Goal: Contribute content: Add original content to the website for others to see

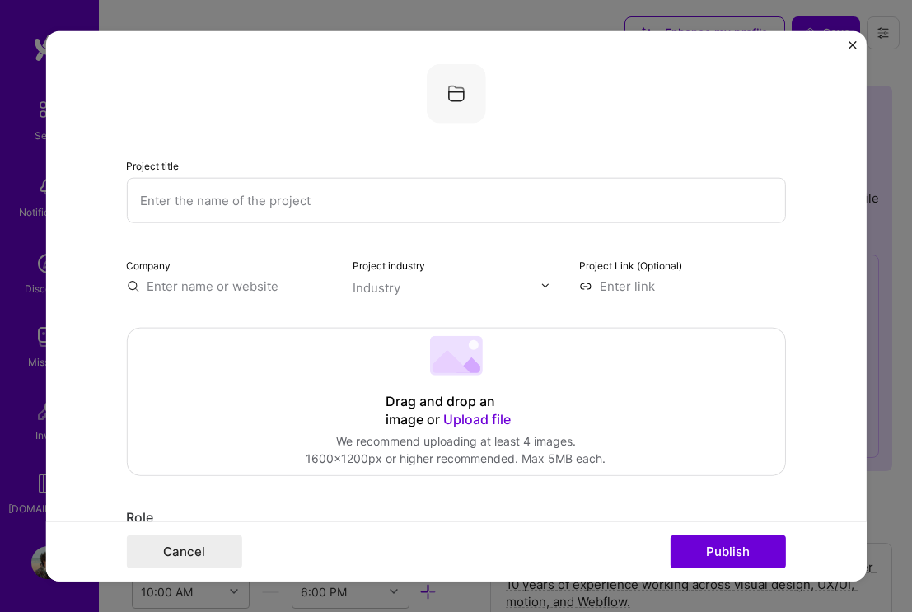
select select "DE"
select select "Right Now"
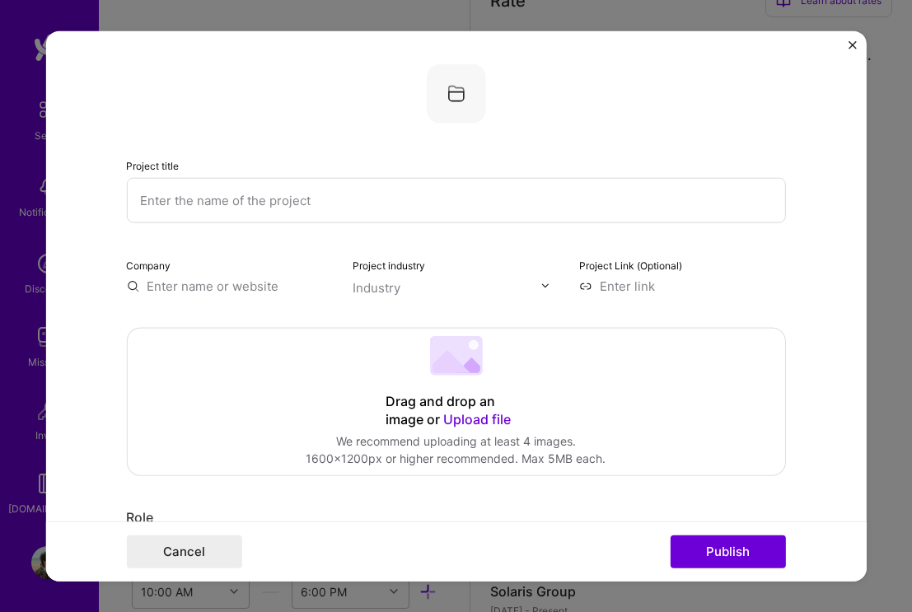
click at [486, 421] on span "Upload file" at bounding box center [477, 418] width 68 height 16
click at [466, 419] on span "Upload file" at bounding box center [477, 418] width 68 height 16
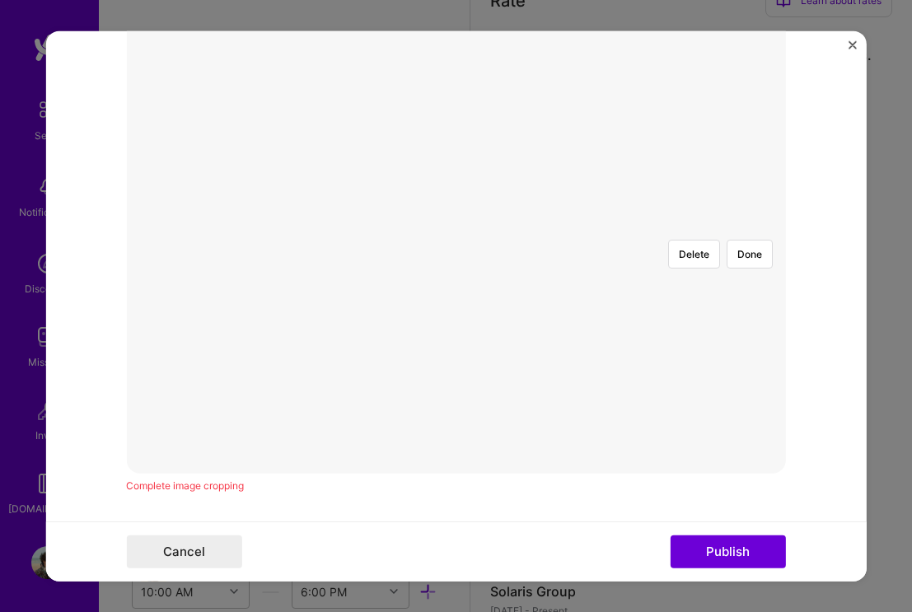
scroll to position [368, 0]
click at [612, 268] on div at bounding box center [752, 429] width 592 height 445
click at [671, 323] on div "Delete Done" at bounding box center [455, 323] width 659 height 0
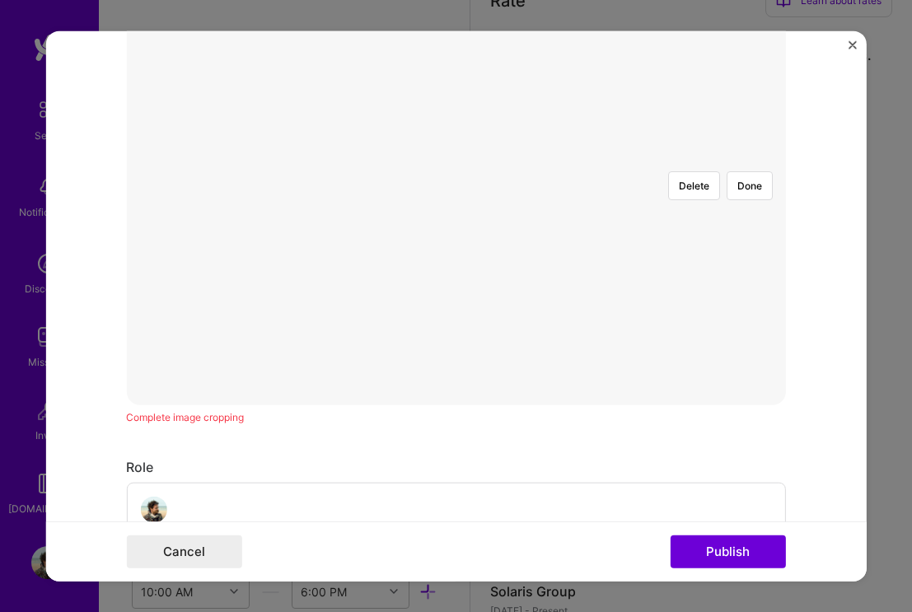
click at [742, 283] on div at bounding box center [819, 461] width 592 height 445
click at [456, 318] on div at bounding box center [456, 318] width 0 height 0
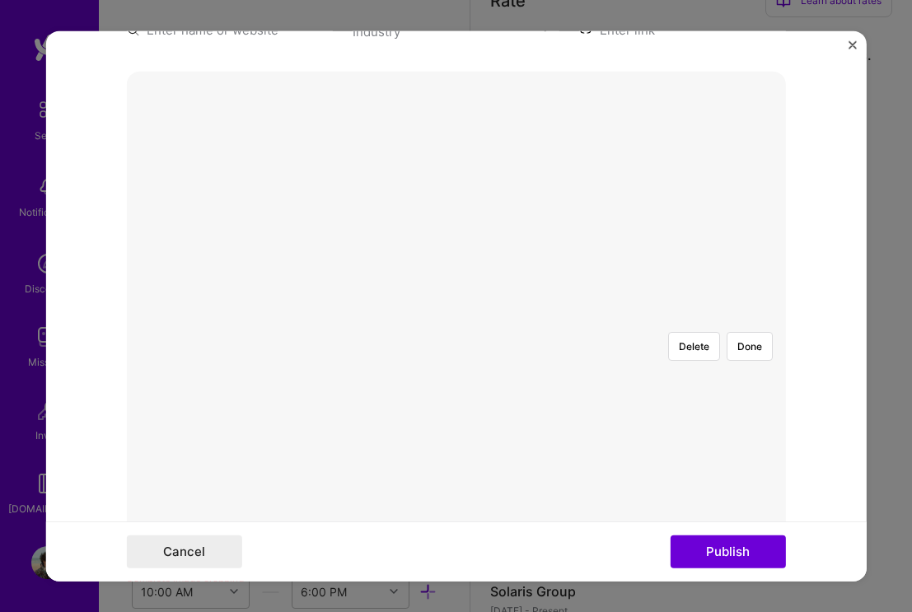
click at [631, 400] on div at bounding box center [873, 582] width 484 height 364
click at [609, 400] on div at bounding box center [851, 582] width 484 height 364
click at [456, 318] on div at bounding box center [456, 318] width 0 height 0
click at [620, 409] on div at bounding box center [855, 586] width 471 height 354
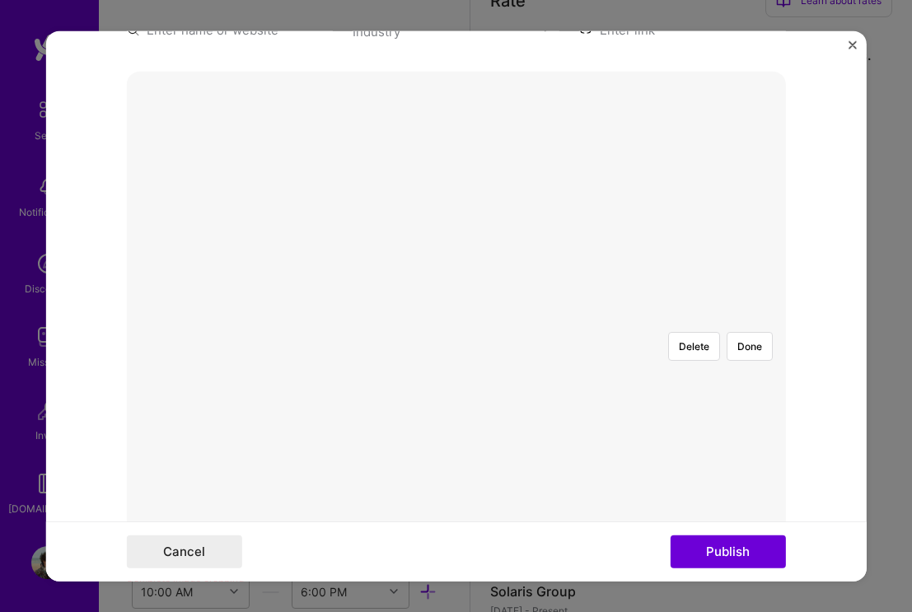
scroll to position [351, 0]
click at [738, 549] on button "Publish" at bounding box center [727, 552] width 115 height 33
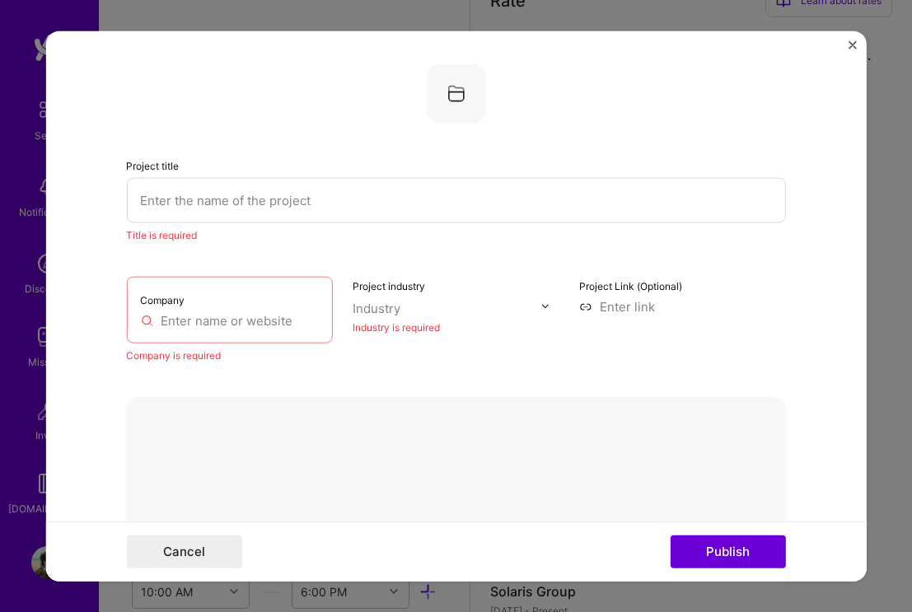
scroll to position [0, 0]
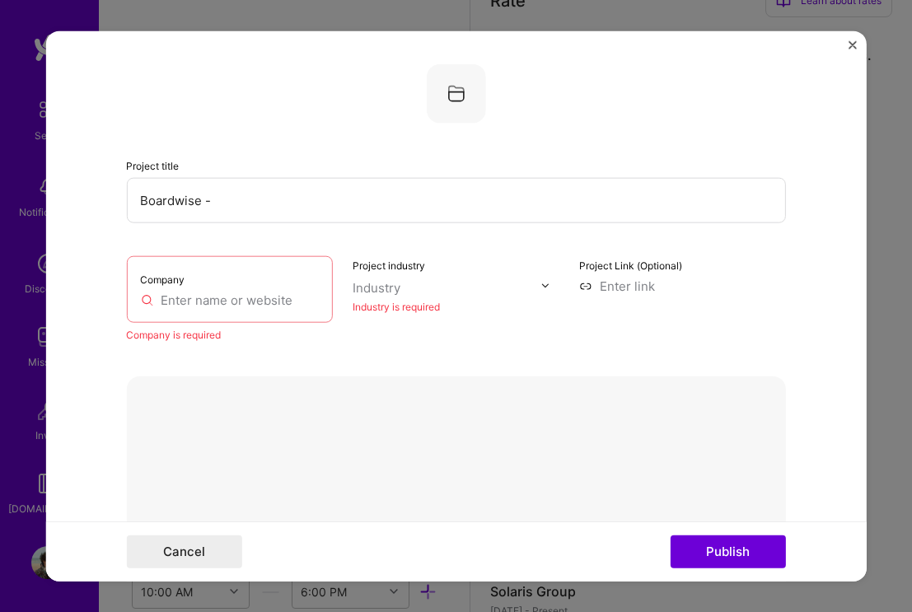
paste input "Hi-level meetings management system"
type input "Boardwise - Hi-level meetings management system"
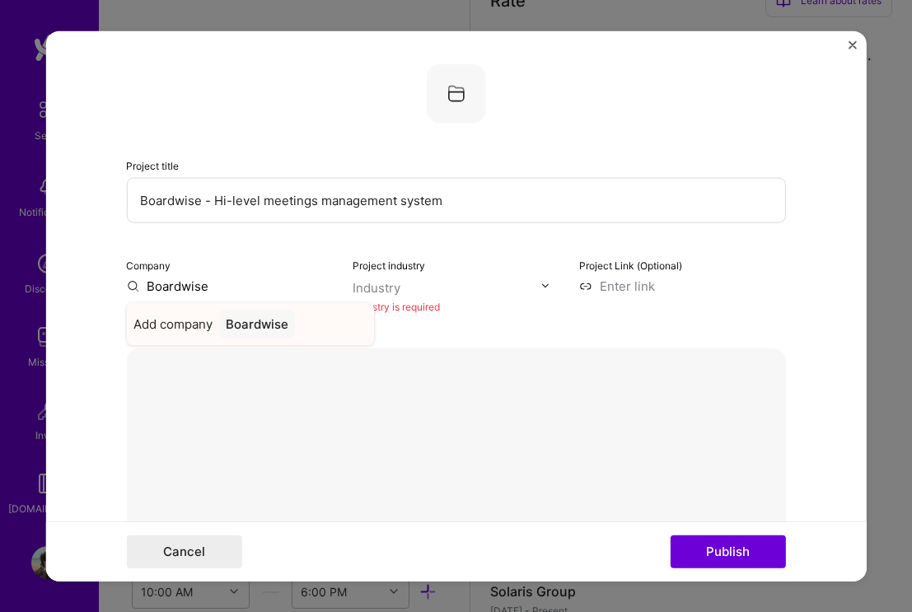
type input "Boardwise"
click at [251, 332] on div "Boardwise" at bounding box center [256, 323] width 76 height 29
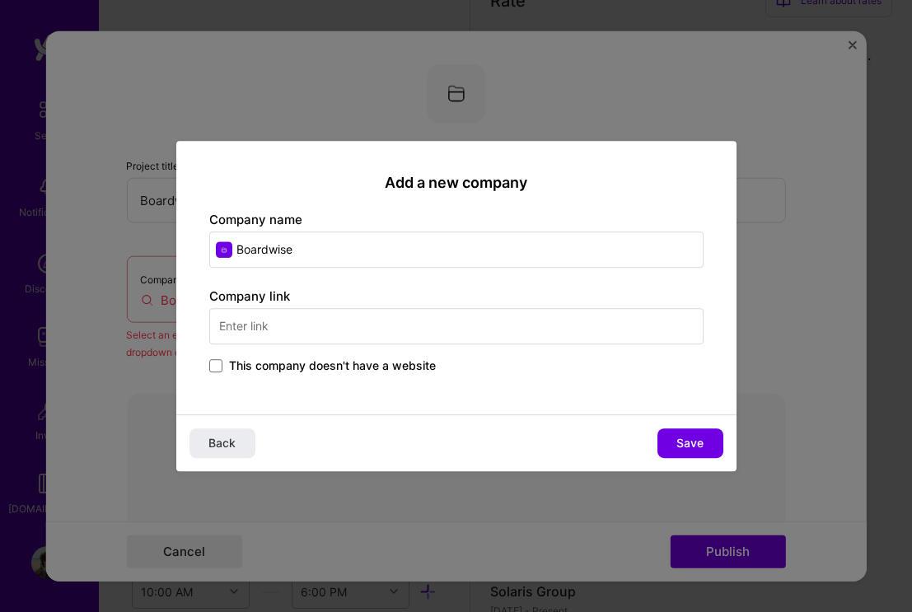
click at [347, 331] on input "text" at bounding box center [456, 326] width 494 height 36
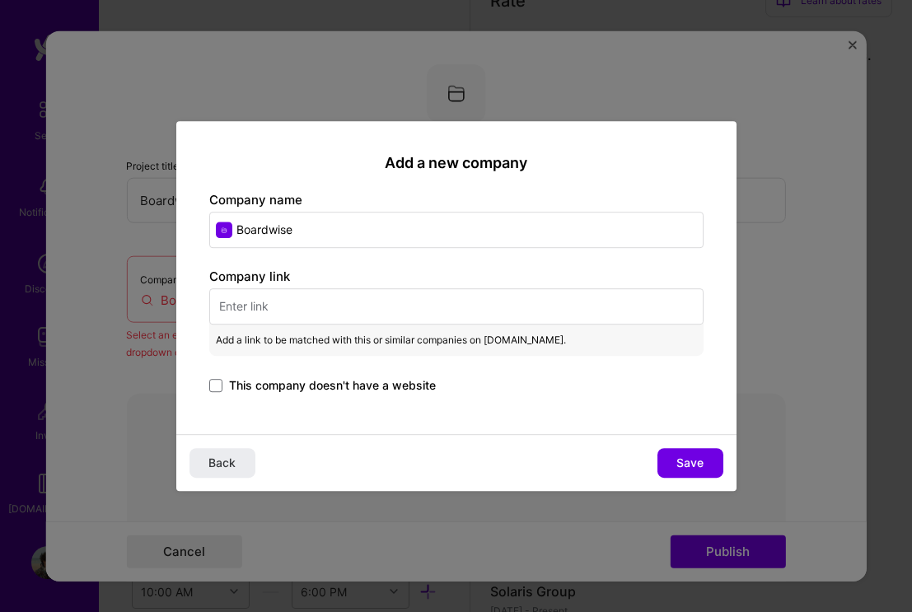
paste input "[URL][DOMAIN_NAME]"
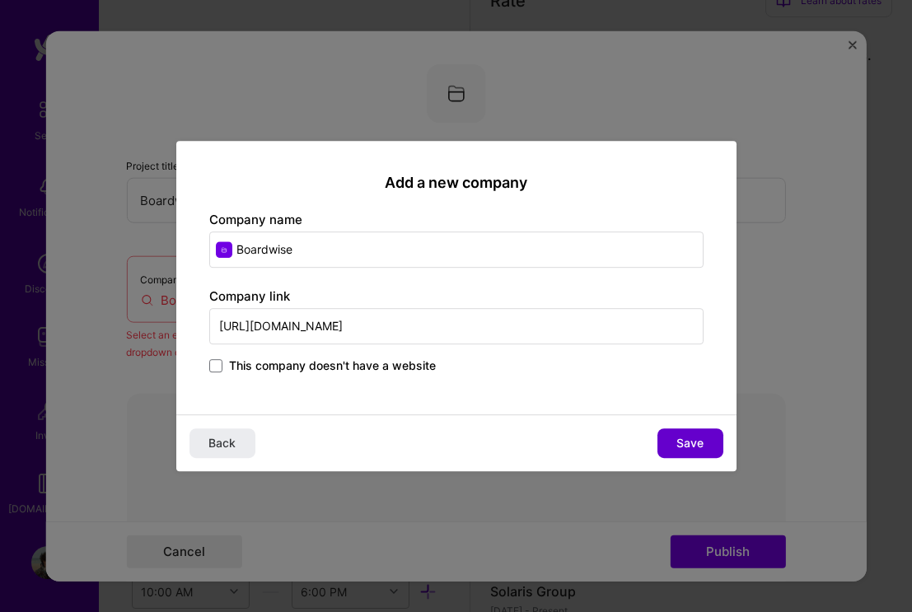
type input "[URL][DOMAIN_NAME]"
click at [685, 433] on button "Save" at bounding box center [691, 444] width 66 height 30
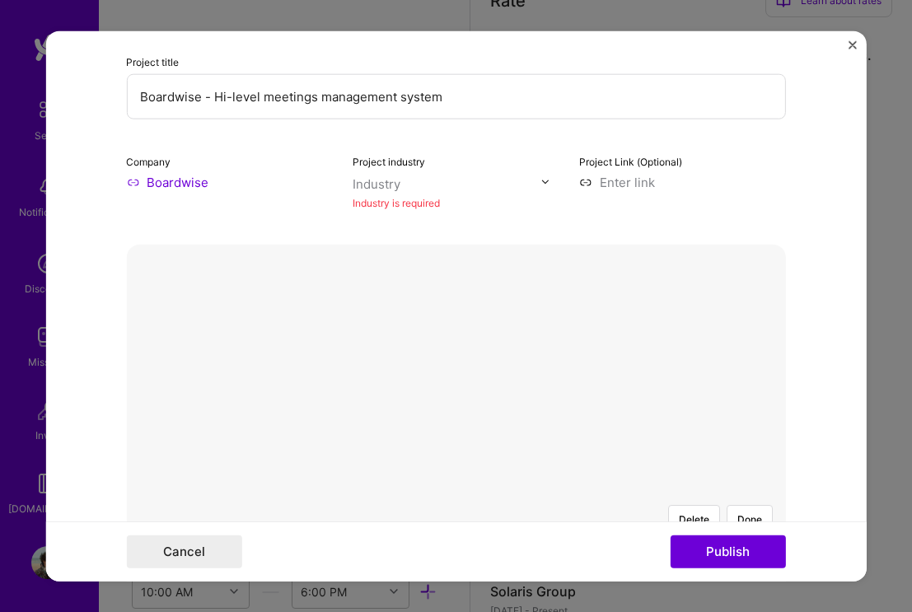
scroll to position [105, 0]
click at [439, 207] on div "Industry is required" at bounding box center [456, 201] width 207 height 17
click at [415, 186] on input "text" at bounding box center [447, 182] width 188 height 17
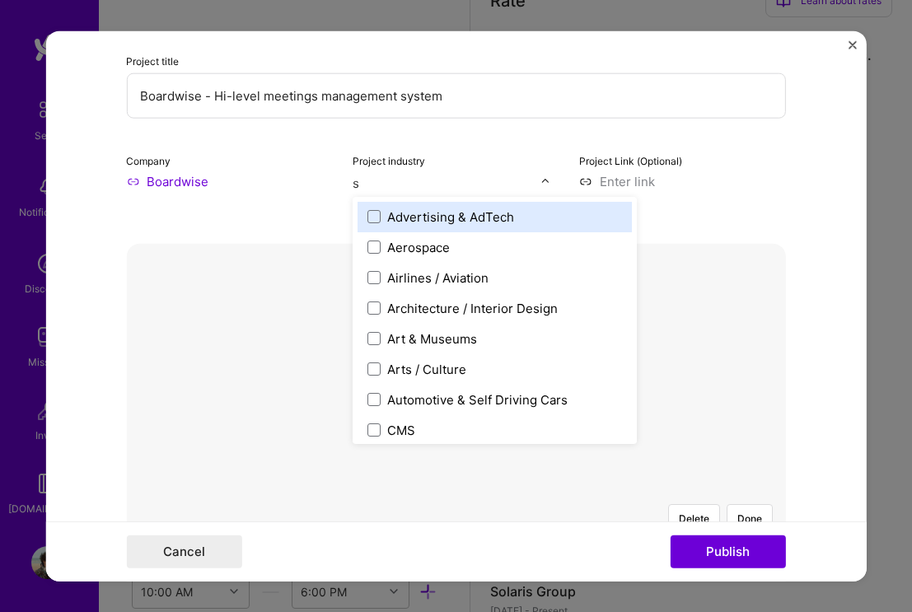
type input "so"
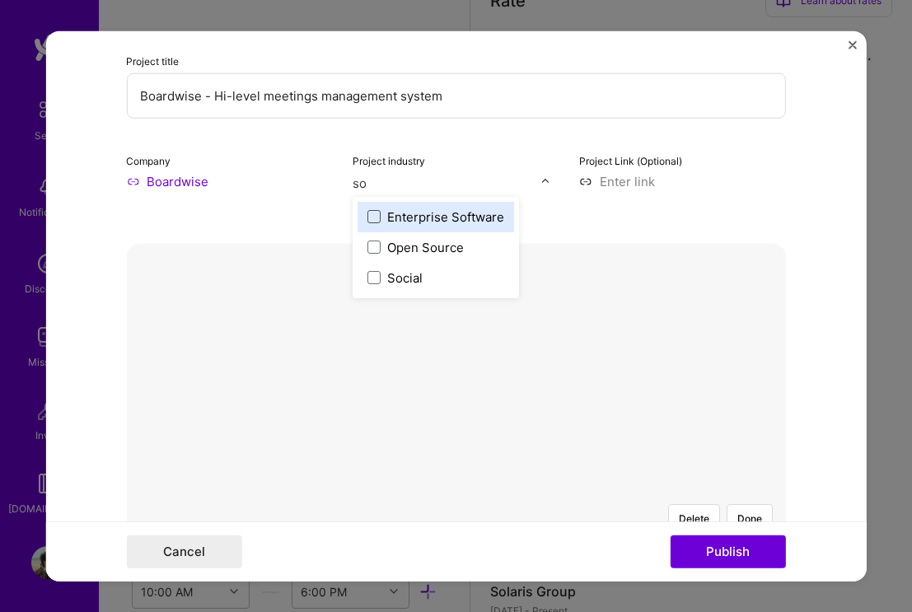
click at [372, 216] on span at bounding box center [374, 216] width 13 height 13
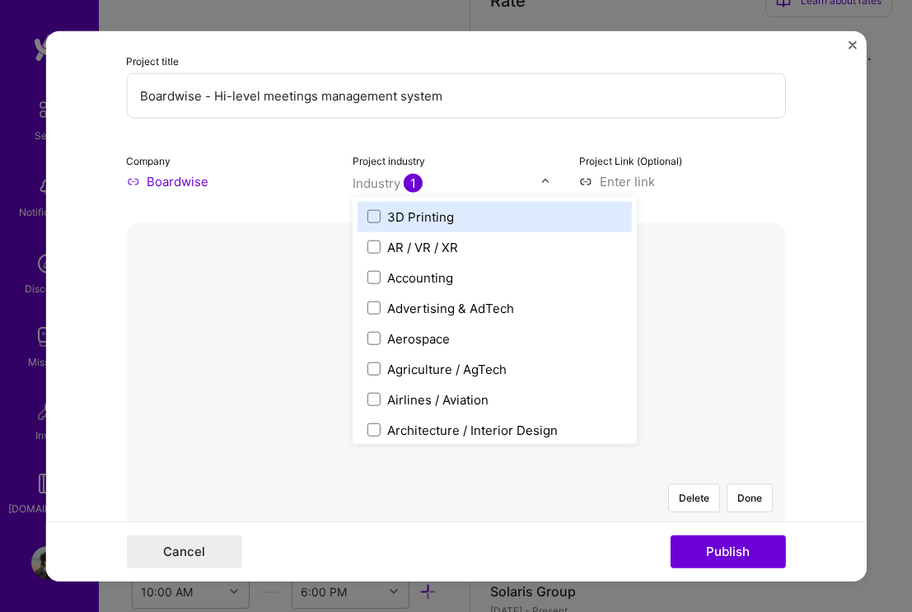
click at [646, 186] on input at bounding box center [682, 180] width 207 height 17
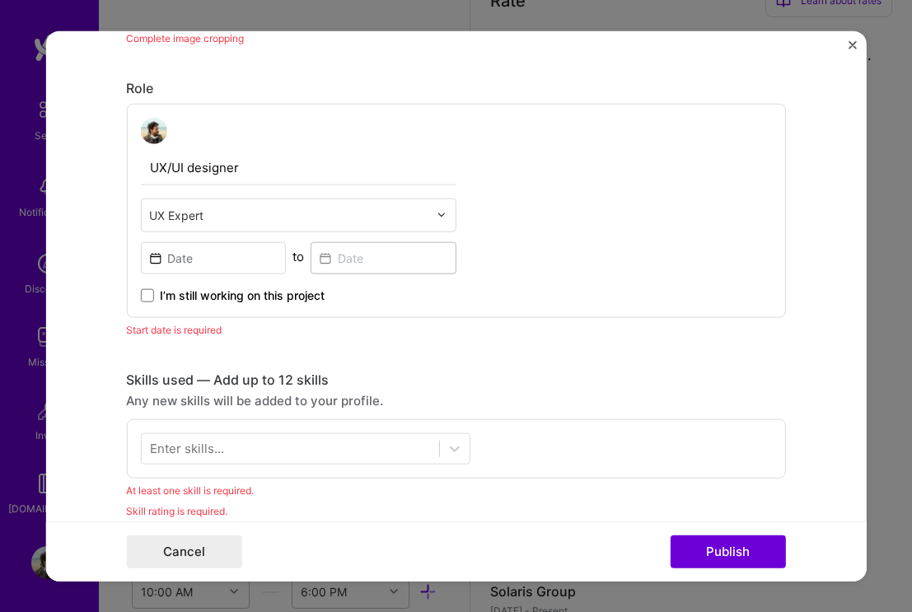
scroll to position [798, 0]
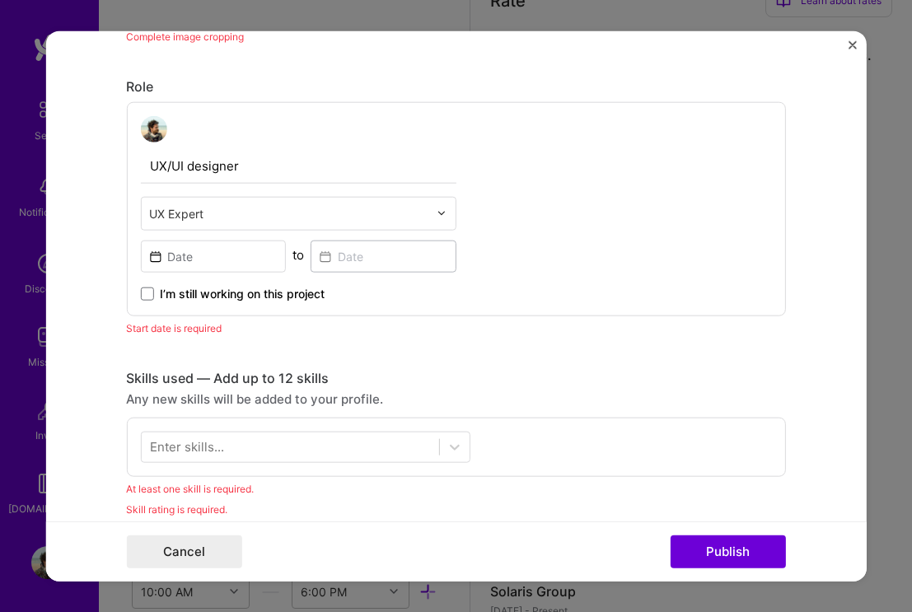
type input "UX/UI designer"
click at [247, 254] on input at bounding box center [213, 256] width 146 height 32
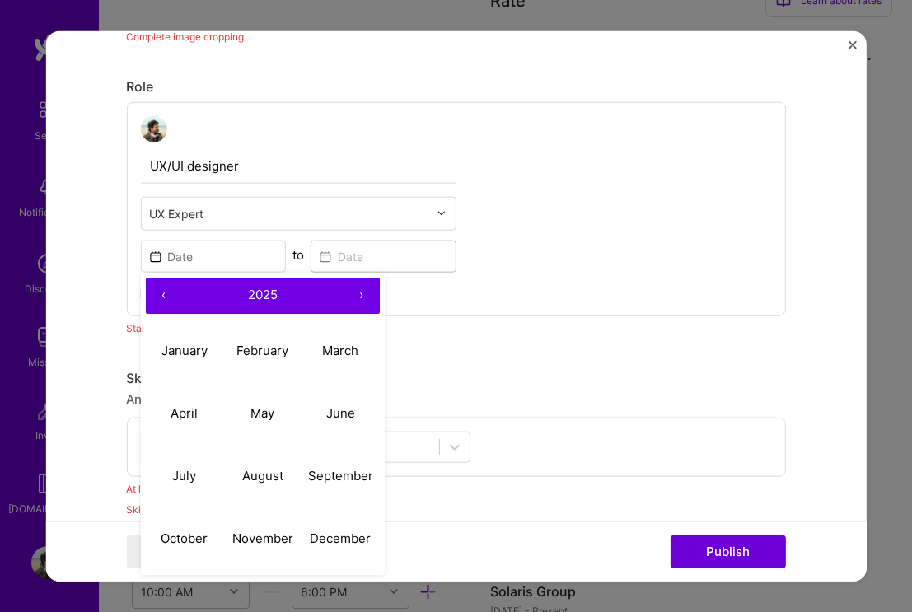
click at [165, 303] on button "‹" at bounding box center [163, 295] width 36 height 36
click at [158, 298] on button "‹" at bounding box center [163, 295] width 36 height 36
click at [274, 345] on abbr "February" at bounding box center [263, 351] width 52 height 16
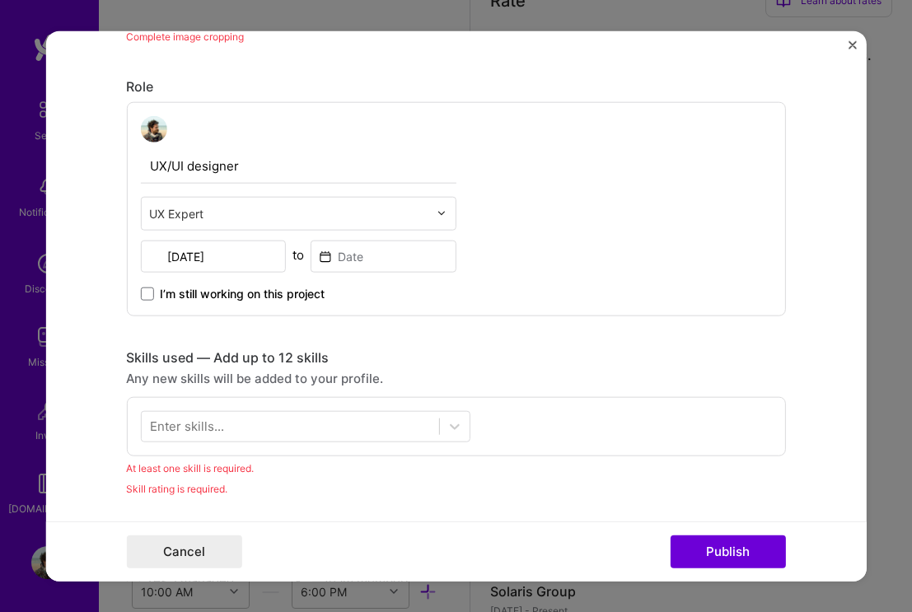
type input "[DATE]"
click at [384, 254] on input at bounding box center [384, 256] width 146 height 32
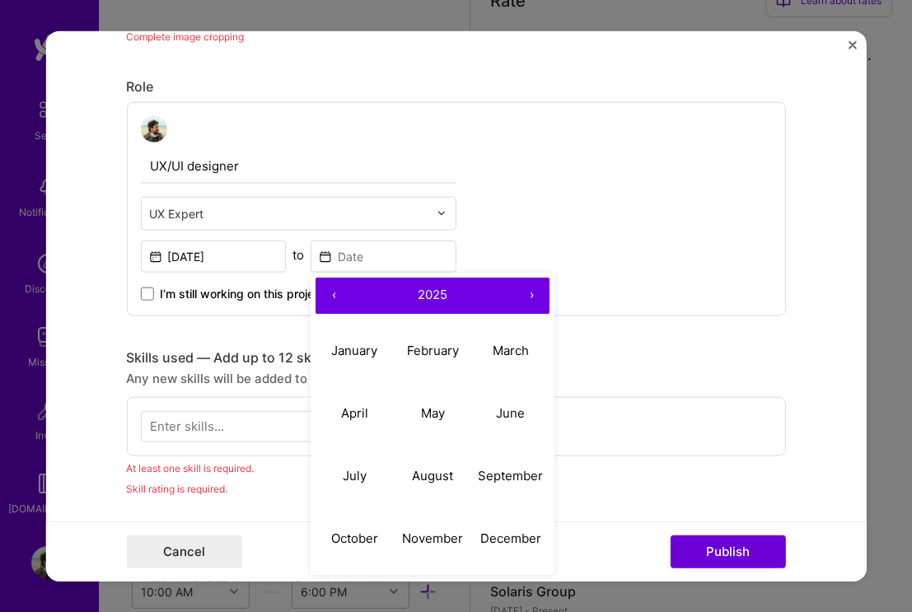
click at [327, 286] on button "‹" at bounding box center [334, 295] width 36 height 36
click at [329, 288] on button "‹" at bounding box center [334, 295] width 36 height 36
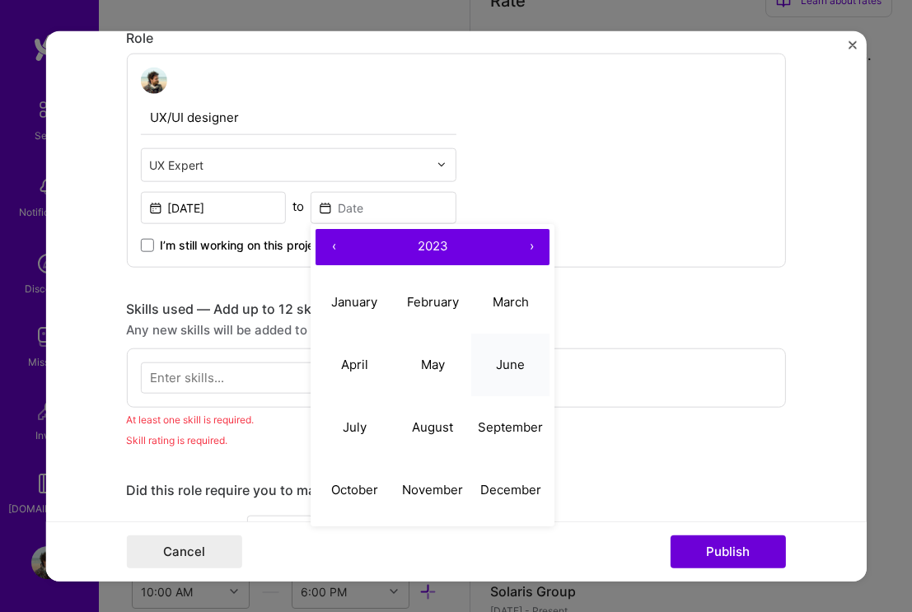
scroll to position [859, 0]
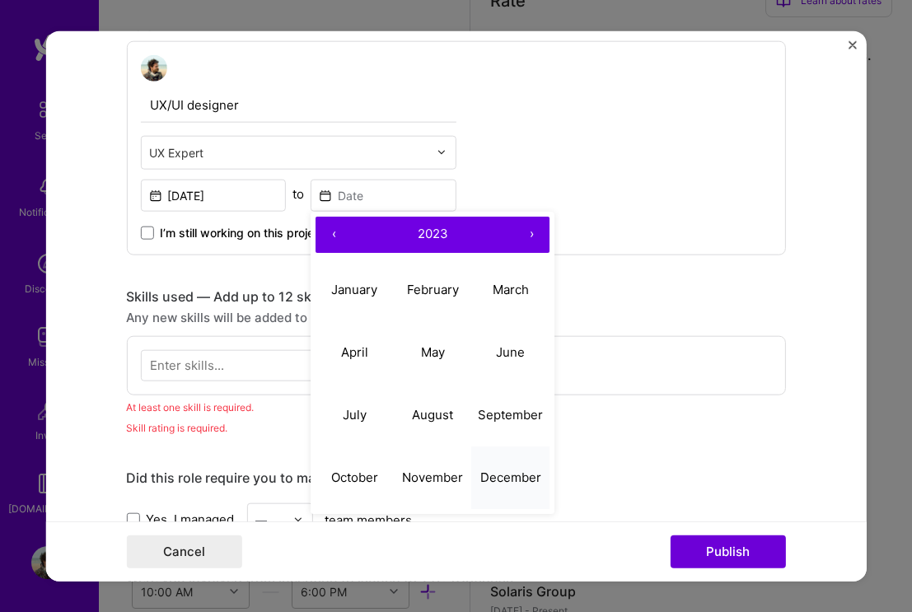
click at [505, 475] on abbr "December" at bounding box center [510, 478] width 61 height 16
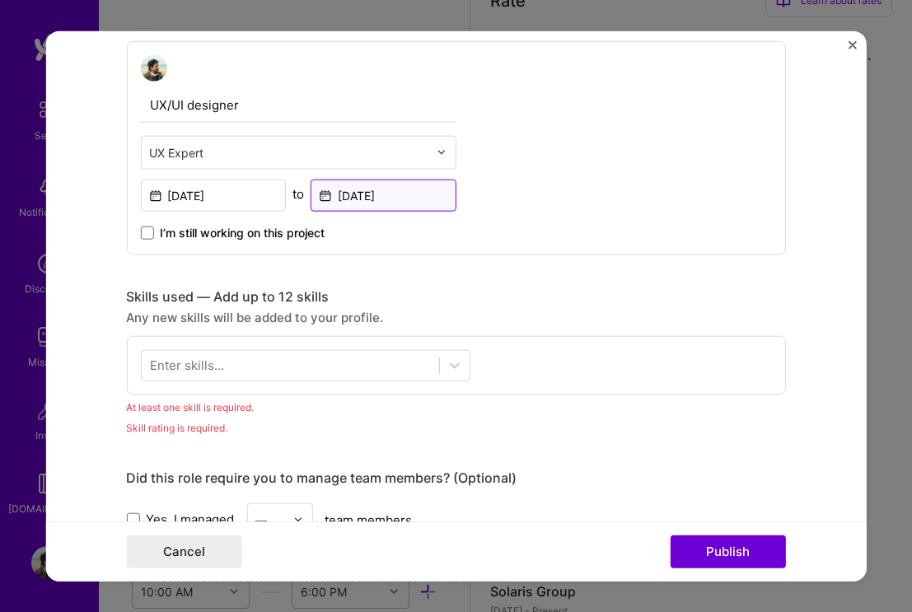
click at [414, 186] on input "[DATE]" at bounding box center [384, 195] width 146 height 32
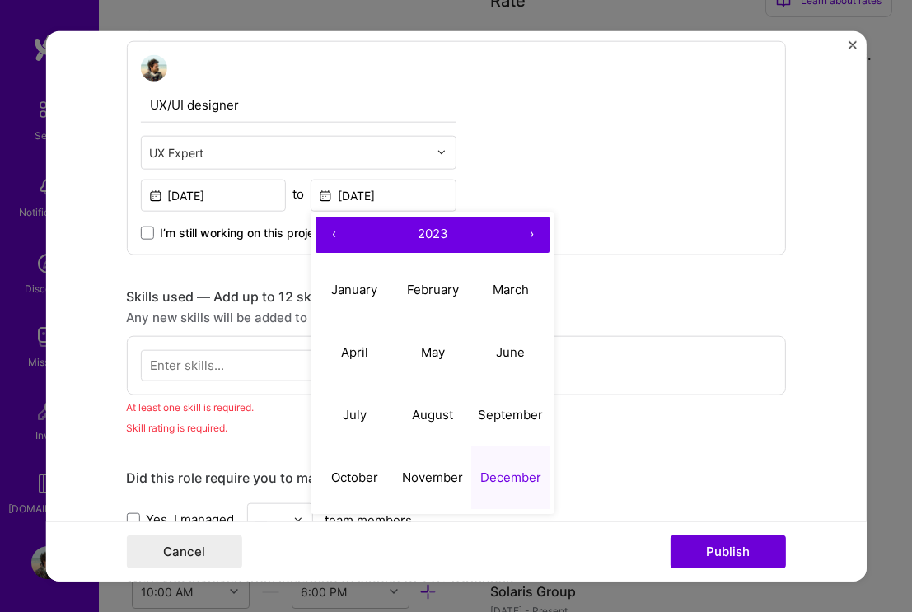
click at [539, 239] on button "›" at bounding box center [531, 234] width 36 height 36
click at [368, 275] on button "January" at bounding box center [355, 290] width 78 height 63
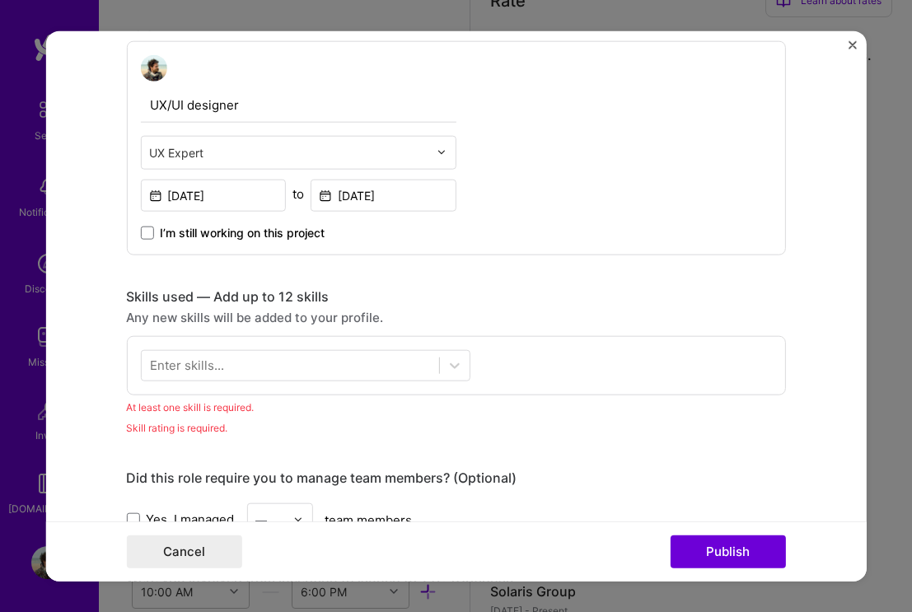
type input "[DATE]"
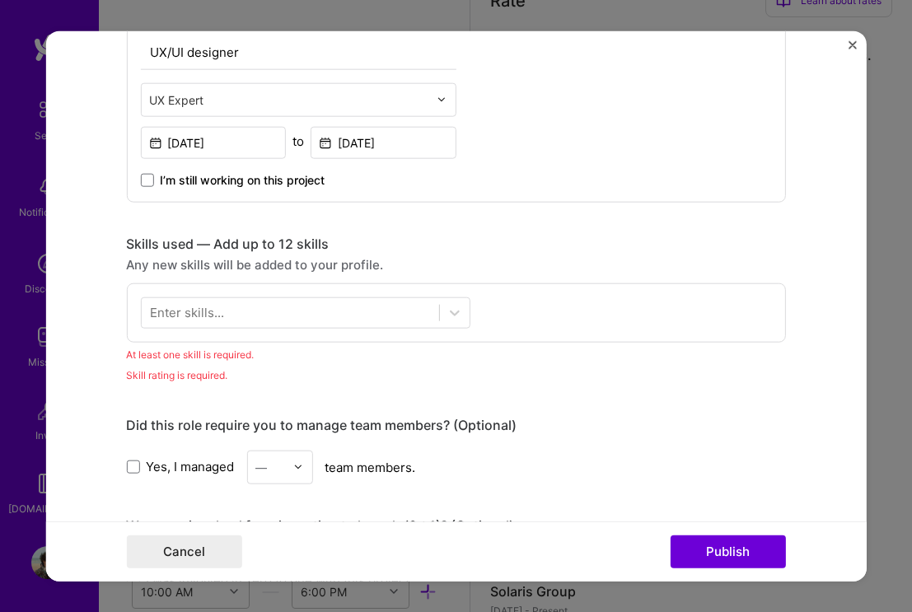
scroll to position [912, 0]
click at [265, 321] on div at bounding box center [289, 311] width 297 height 27
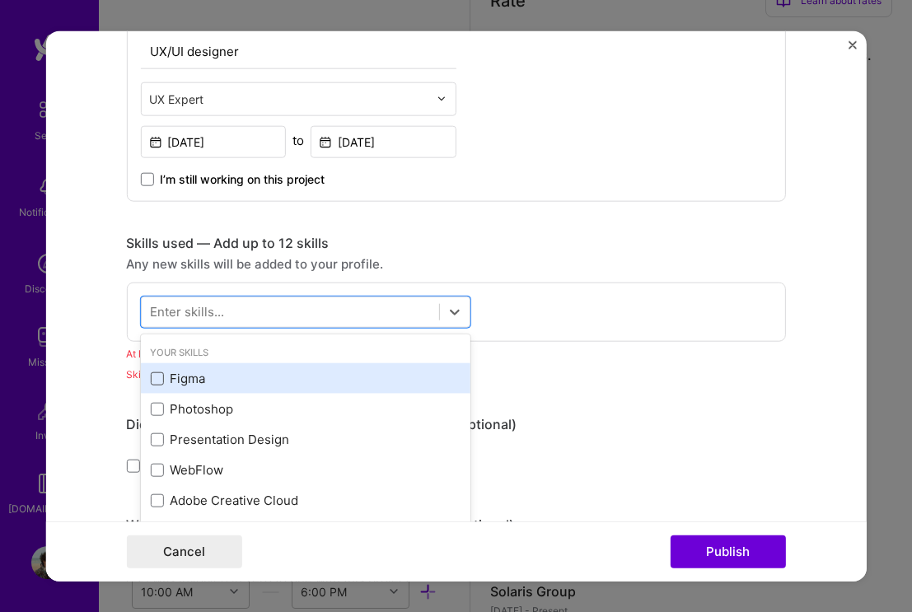
click at [152, 382] on span at bounding box center [156, 378] width 13 height 13
click at [0, 0] on input "checkbox" at bounding box center [0, 0] width 0 height 0
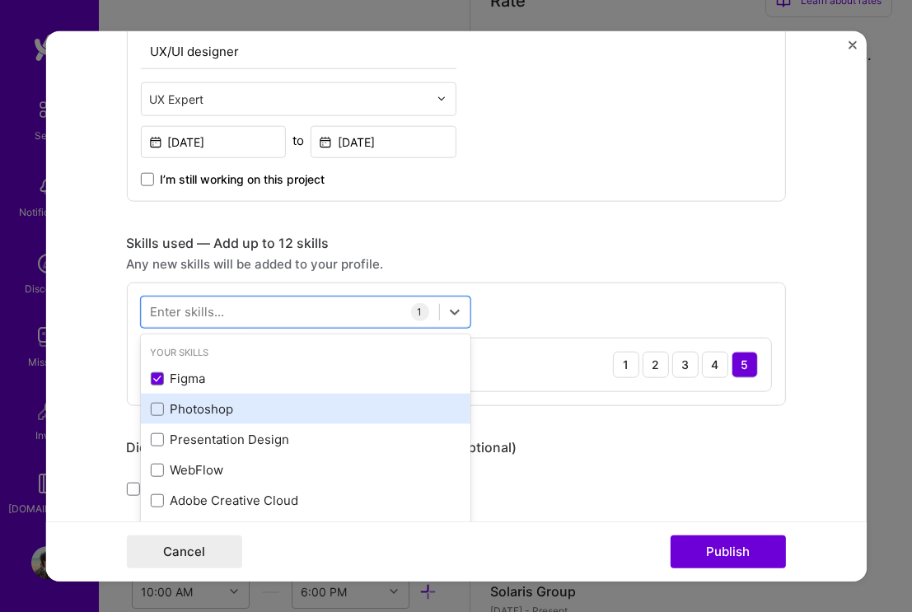
click at [158, 400] on div "Photoshop" at bounding box center [305, 408] width 310 height 17
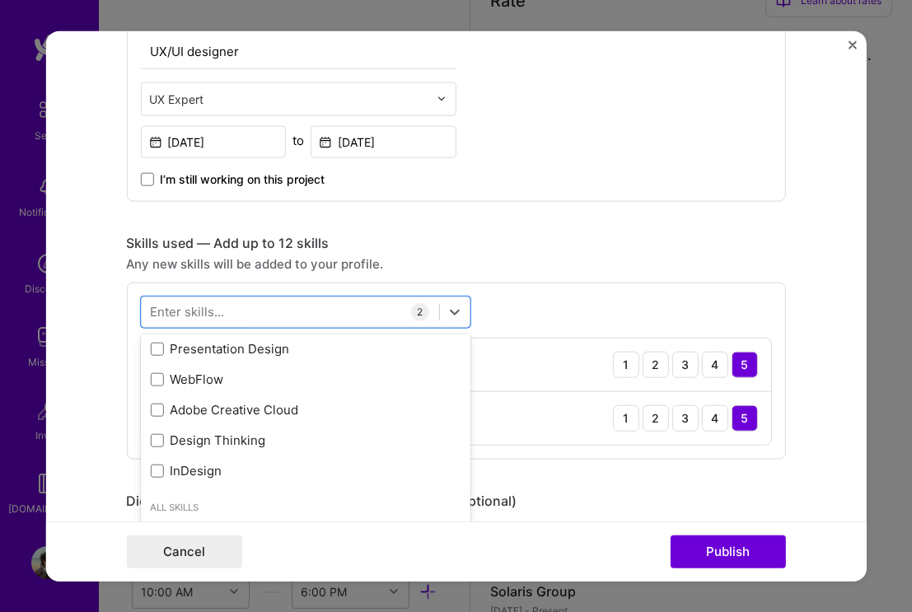
scroll to position [101, 0]
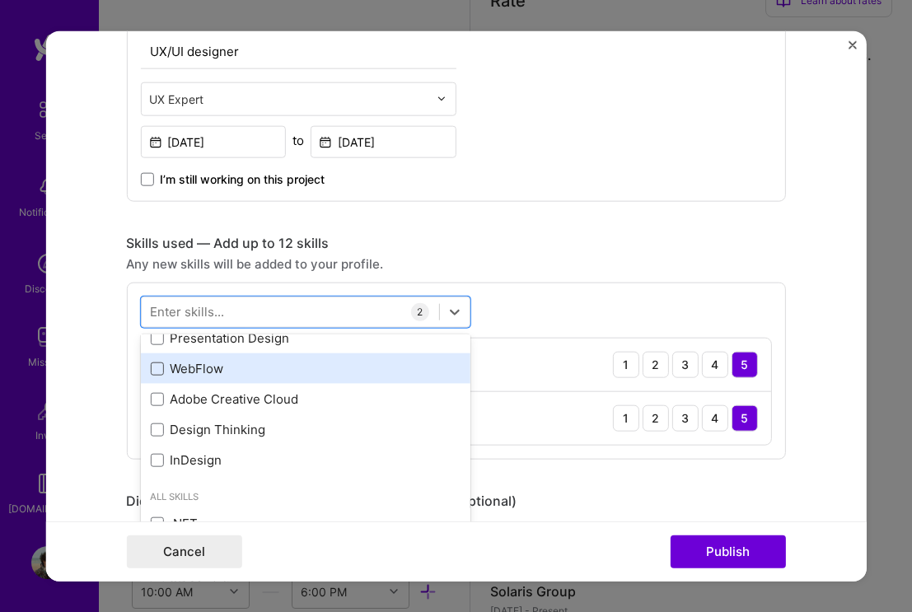
click at [155, 375] on span at bounding box center [156, 368] width 13 height 13
click at [0, 0] on input "checkbox" at bounding box center [0, 0] width 0 height 0
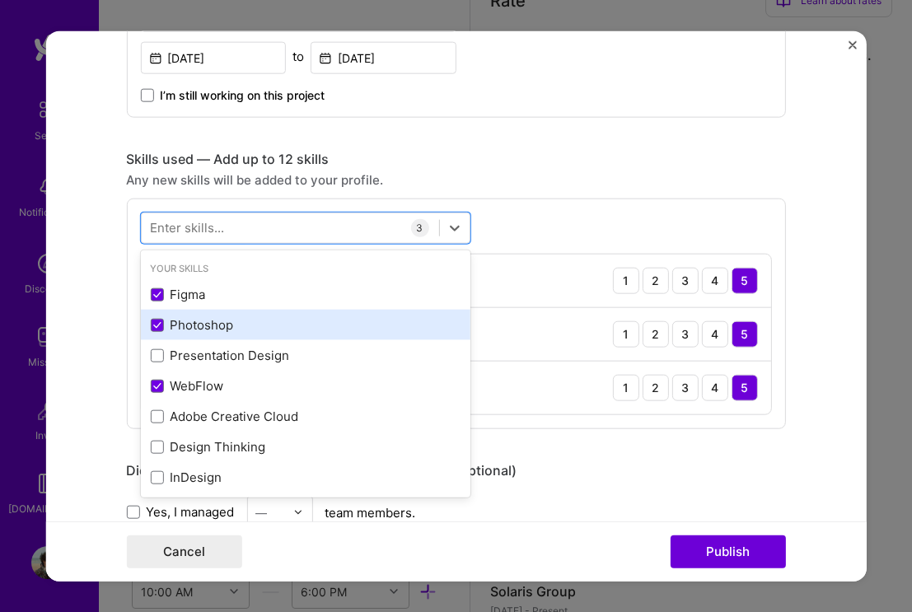
scroll to position [0, 0]
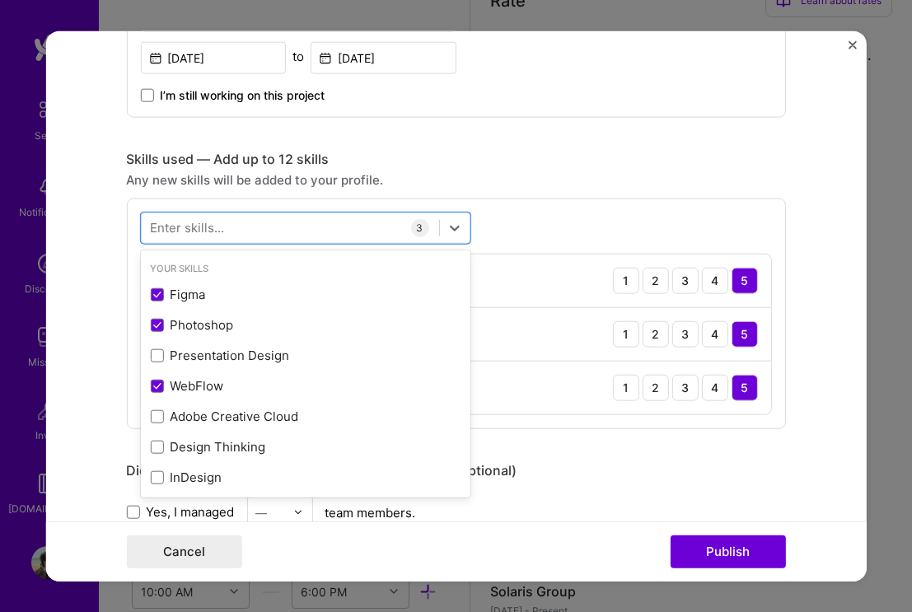
click at [546, 207] on div "option WebFlow, selected. option Figma selected, 0 of 2. 378 results available.…" at bounding box center [455, 313] width 659 height 231
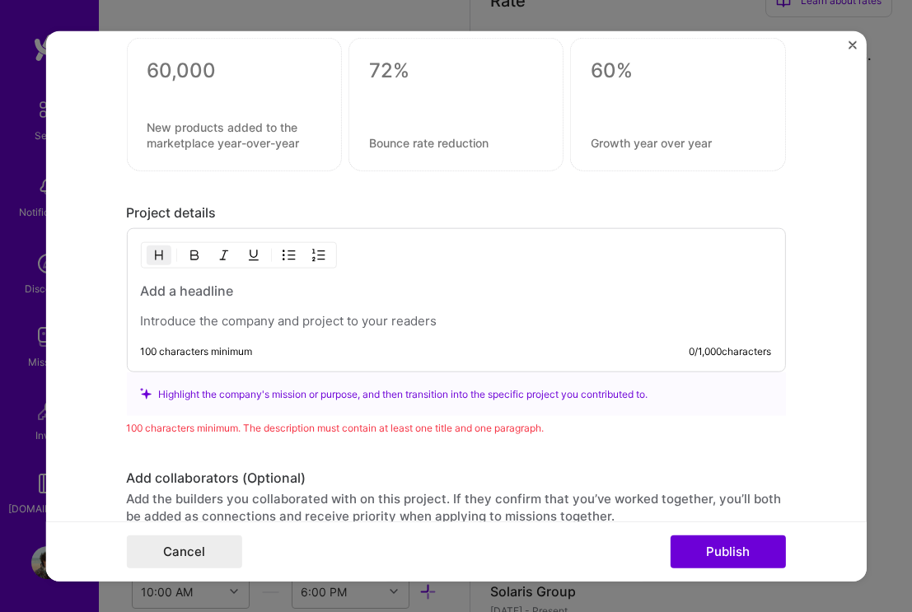
scroll to position [1727, 0]
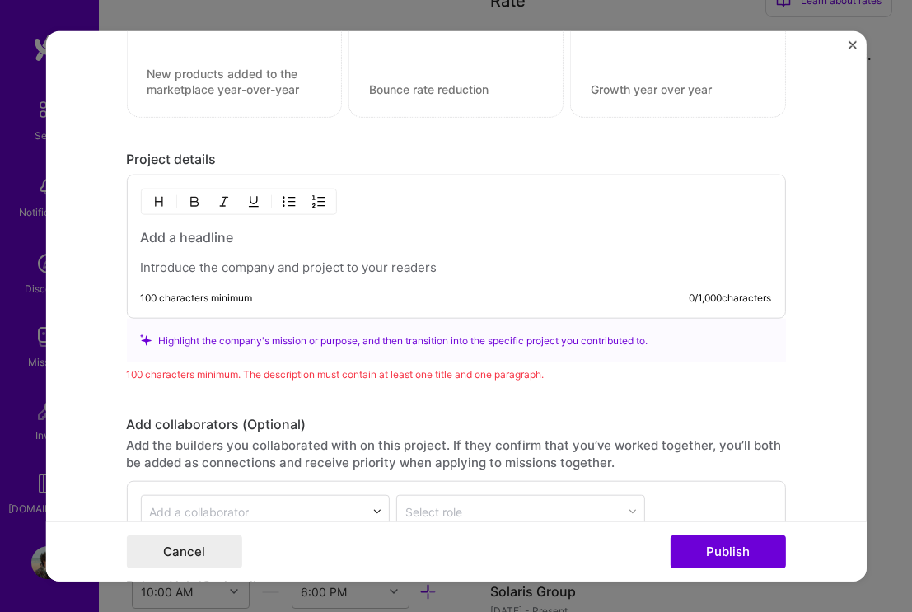
click at [396, 261] on p at bounding box center [455, 268] width 631 height 16
